Goal: Task Accomplishment & Management: Use online tool/utility

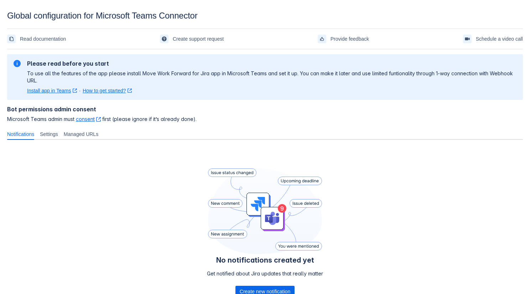
scroll to position [56, 0]
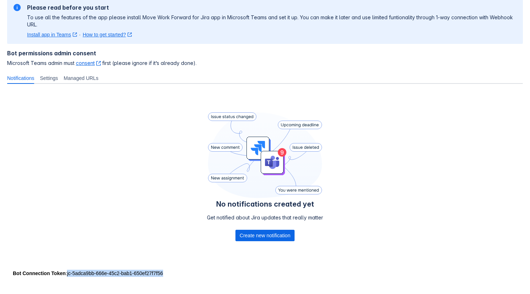
drag, startPoint x: 160, startPoint y: 274, endPoint x: 70, endPoint y: 274, distance: 89.8
click at [70, 274] on div "Bot Connection Token : jc-5adca9bb-666e-45c2-bab1-650ef27f7f56" at bounding box center [265, 272] width 505 height 7
copy div "jc-5adca9bb-666e-45c2-bab1-650ef27f7f56"
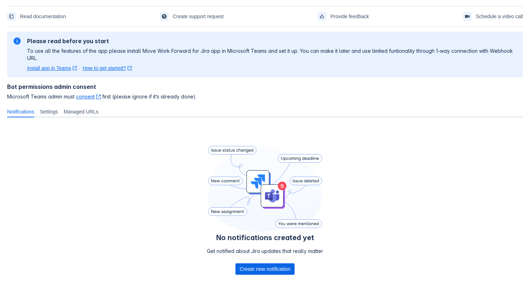
scroll to position [56, 0]
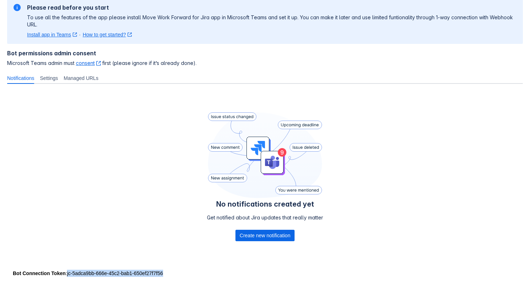
drag, startPoint x: 69, startPoint y: 274, endPoint x: 177, endPoint y: 269, distance: 107.7
click at [177, 269] on div "Bot Connection Token : jc-5adca9bb-666e-45c2-bab1-650ef27f7f56" at bounding box center [265, 272] width 505 height 7
copy div "jc-5adca9bb-666e-45c2-bab1-650ef27f7f56"
click at [168, 112] on div "No notifications created yet Get notified about Jira updates that really matter…" at bounding box center [265, 177] width 516 height 177
click at [251, 235] on span "Create new notification" at bounding box center [265, 234] width 51 height 11
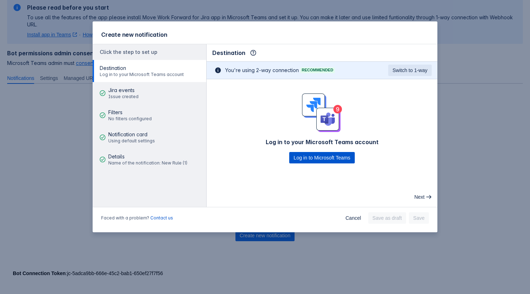
click at [331, 162] on span "Log in to Microsoft Teams" at bounding box center [322, 157] width 57 height 11
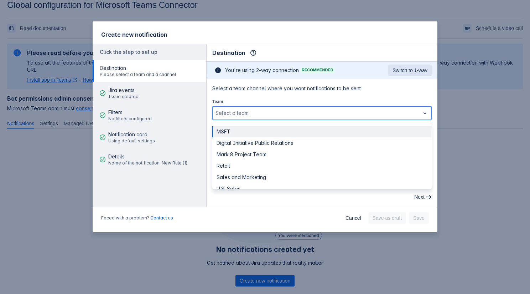
click at [262, 114] on div at bounding box center [317, 113] width 202 height 9
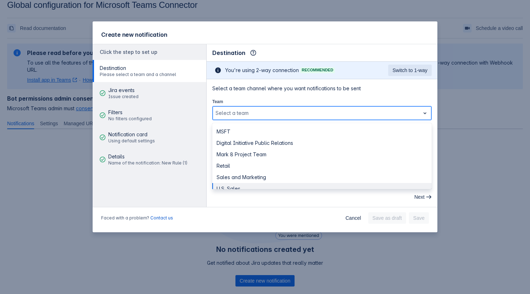
click at [233, 186] on div "U.S. Sales" at bounding box center [322, 188] width 220 height 11
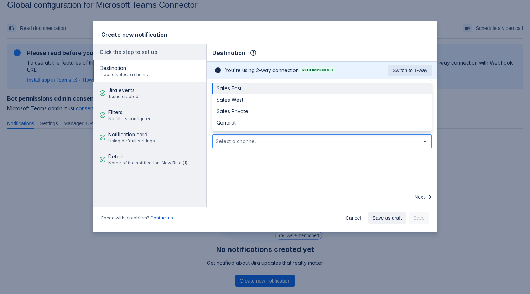
click at [259, 145] on div "Select a channel" at bounding box center [316, 140] width 207 height 11
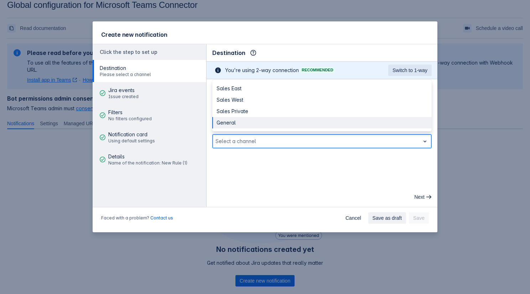
click at [245, 120] on div "General" at bounding box center [322, 122] width 220 height 11
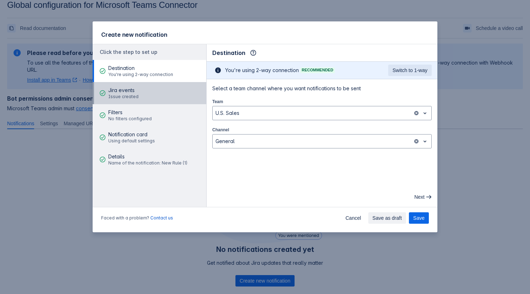
click at [169, 95] on button "Jira events Issue created" at bounding box center [150, 93] width 114 height 22
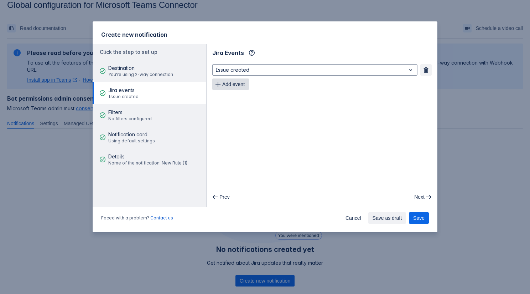
click at [239, 80] on span "Add event" at bounding box center [233, 83] width 22 height 11
click at [229, 95] on span "Add event" at bounding box center [233, 98] width 22 height 11
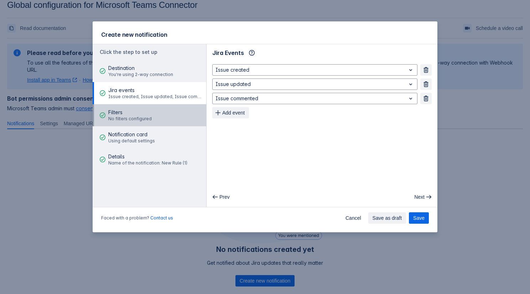
click at [154, 115] on button "Filters No filters configured" at bounding box center [150, 115] width 114 height 22
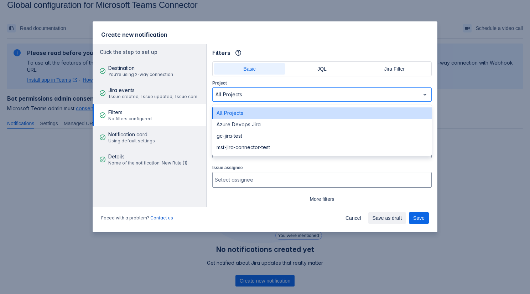
click at [253, 99] on div "All Projects" at bounding box center [316, 94] width 207 height 11
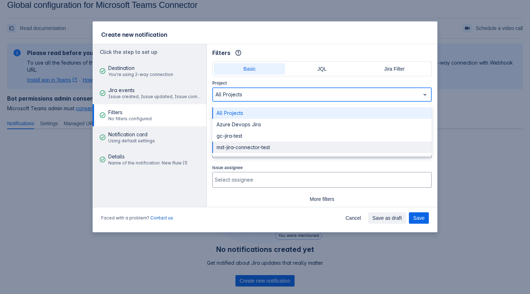
click at [241, 145] on div "mst-jira-connector-test" at bounding box center [322, 146] width 220 height 11
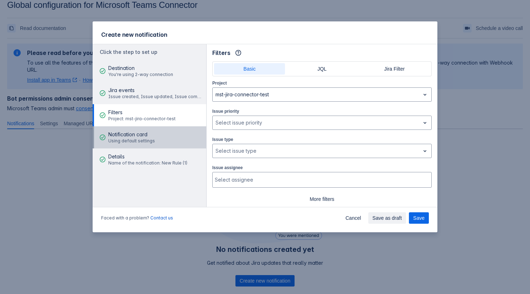
click at [177, 139] on button "Notification card Using default settings" at bounding box center [150, 137] width 114 height 22
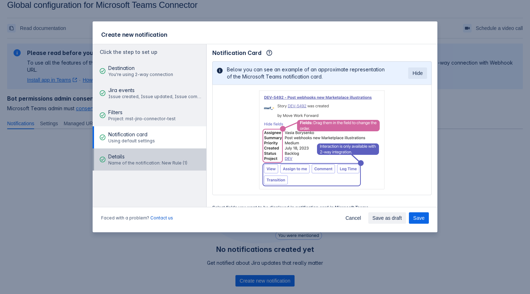
click at [170, 162] on span "Name of the notification: New Rule (1)" at bounding box center [147, 163] width 79 height 6
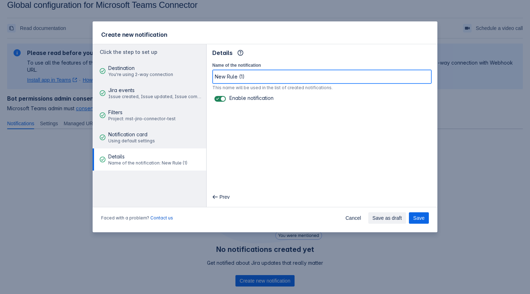
drag, startPoint x: 265, startPoint y: 78, endPoint x: 209, endPoint y: 78, distance: 56.7
click at [209, 78] on div "Name of the notification New Rule (1) This name will be used in the list of cre…" at bounding box center [322, 82] width 231 height 42
type input "U.S. Sales - General"
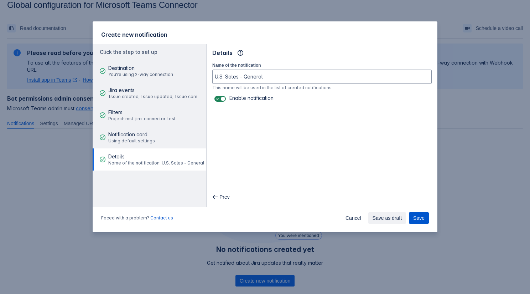
click at [421, 215] on span "Save" at bounding box center [418, 217] width 11 height 11
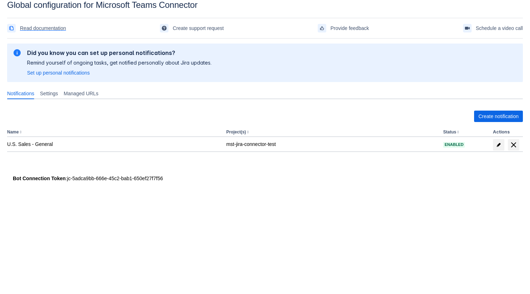
scroll to position [0, 0]
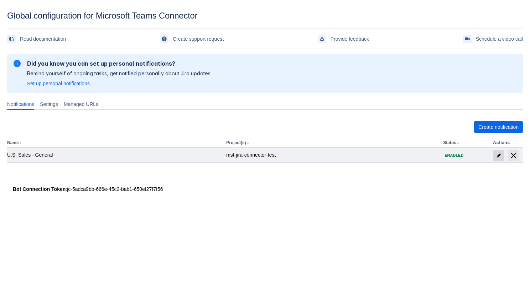
click at [498, 155] on span "edit" at bounding box center [499, 156] width 6 height 6
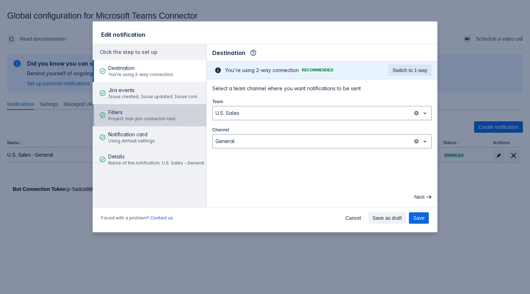
click at [154, 116] on span "Project: mst-jira-connector-test" at bounding box center [141, 119] width 67 height 6
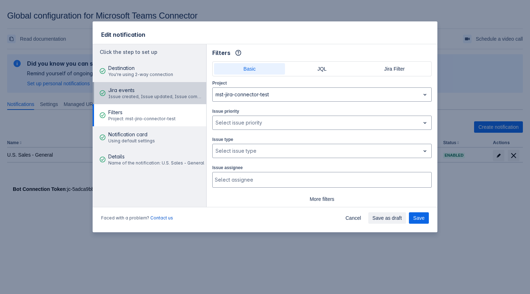
click at [125, 92] on span "Jira events" at bounding box center [156, 90] width 96 height 7
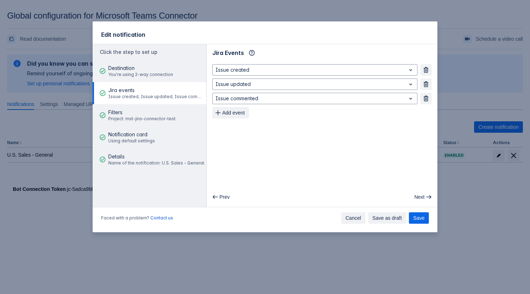
click at [352, 221] on span "Cancel" at bounding box center [354, 217] width 16 height 11
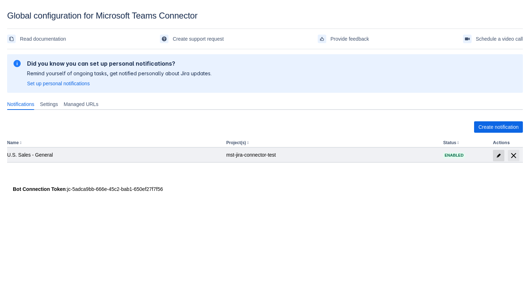
click at [496, 155] on span "edit" at bounding box center [499, 156] width 6 height 6
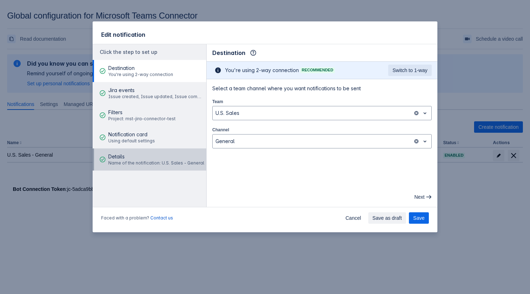
click at [154, 155] on span "Details" at bounding box center [156, 156] width 96 height 7
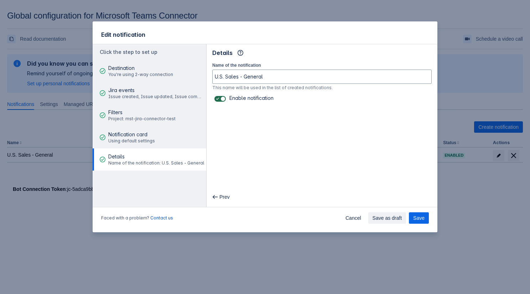
click at [216, 98] on span at bounding box center [218, 99] width 6 height 6
click at [216, 98] on input "checkbox" at bounding box center [217, 99] width 5 height 5
checkbox input "false"
click at [412, 217] on button "Save" at bounding box center [419, 217] width 20 height 11
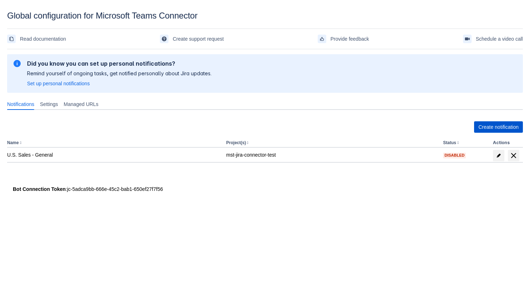
click at [492, 125] on span "Create notification" at bounding box center [499, 126] width 40 height 11
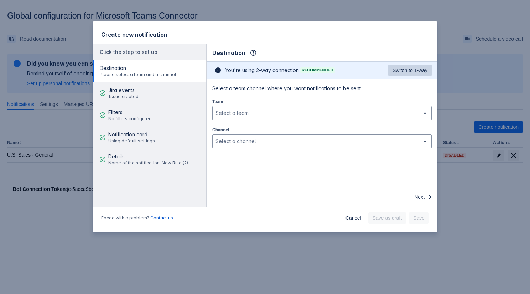
click at [404, 71] on span "Switch to 1-way" at bounding box center [410, 69] width 35 height 11
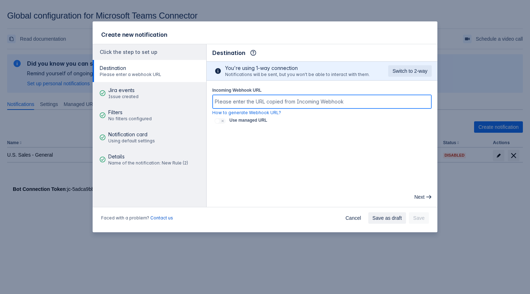
click at [313, 100] on input "Incoming Webhook URL" at bounding box center [322, 101] width 219 height 13
paste input "https://default53306a1ad76e48d4aa36b5d2f1747b.f2.environment.api.powerplatform.…"
type input "https://default53306a1ad76e48d4aa36b5d2f1747b.f2.environment.api.powerplatform.…"
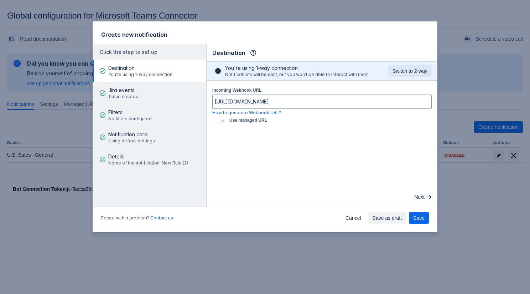
scroll to position [0, 0]
click at [317, 91] on div "Incoming Webhook URL https://default53306a1ad76e48d4aa36b5d2f1747b.f2.environme…" at bounding box center [322, 101] width 220 height 30
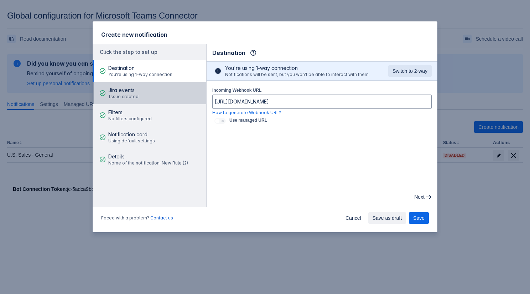
click at [153, 99] on button "Jira events Issue created" at bounding box center [150, 93] width 114 height 22
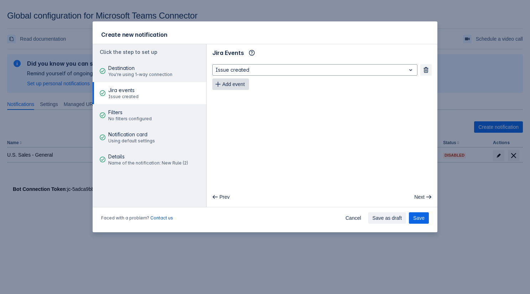
click at [222, 84] on span "Add event" at bounding box center [233, 83] width 22 height 11
click at [232, 93] on span "Add event" at bounding box center [233, 98] width 22 height 11
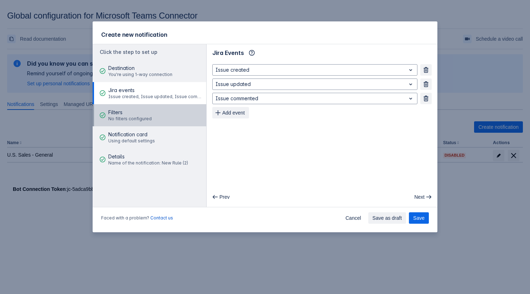
click at [136, 113] on span "Filters" at bounding box center [129, 112] width 43 height 7
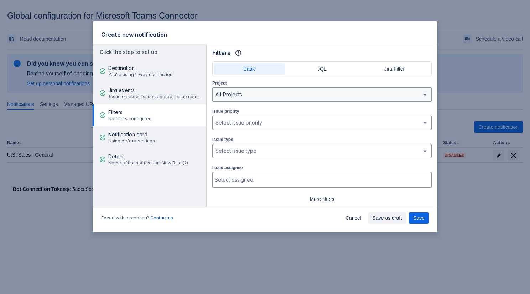
click at [239, 94] on div at bounding box center [317, 94] width 202 height 9
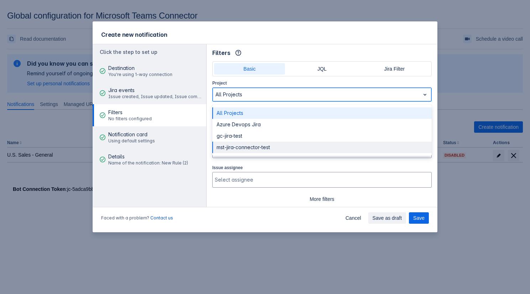
click at [232, 144] on div "mst-jira-connector-test" at bounding box center [322, 146] width 220 height 11
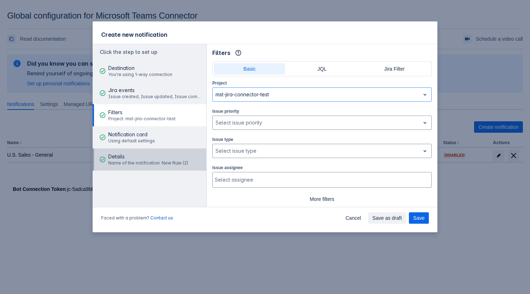
click at [137, 160] on span "Details" at bounding box center [148, 156] width 80 height 7
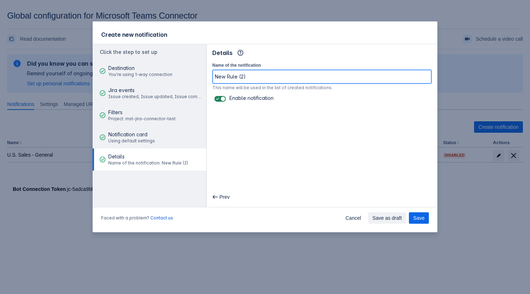
click at [252, 79] on input "New Rule (2)" at bounding box center [322, 76] width 219 height 13
type input "U.S. Sales - Sales East"
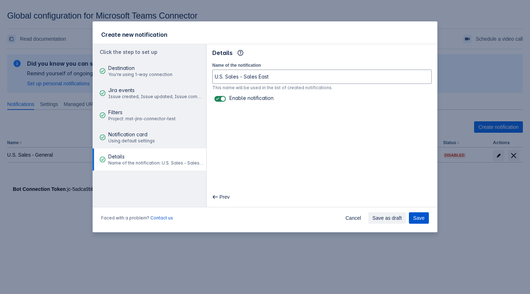
click at [423, 215] on span "Save" at bounding box center [418, 217] width 11 height 11
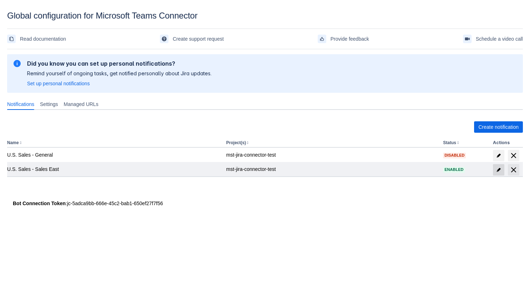
click at [499, 171] on span "edit" at bounding box center [499, 170] width 6 height 6
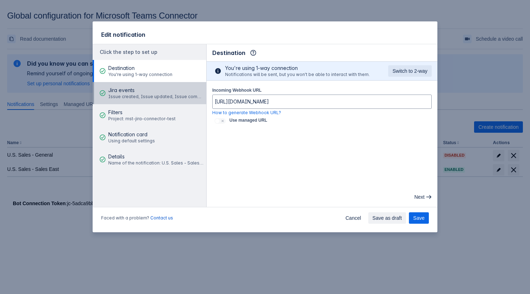
click at [145, 93] on span "Jira events" at bounding box center [156, 90] width 96 height 7
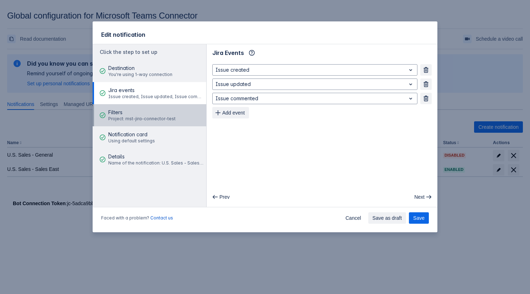
click at [122, 119] on span "Project: mst-jira-connector-test" at bounding box center [141, 119] width 67 height 6
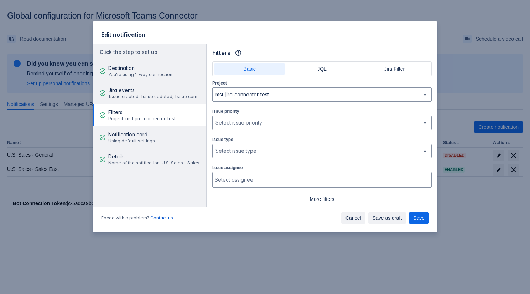
click at [356, 220] on span "Cancel" at bounding box center [354, 217] width 16 height 11
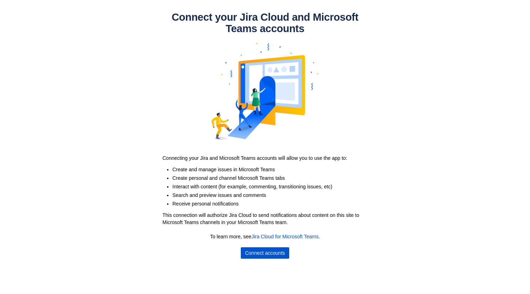
click at [269, 251] on span "Connect accounts" at bounding box center [265, 252] width 40 height 11
